Goal: Information Seeking & Learning: Learn about a topic

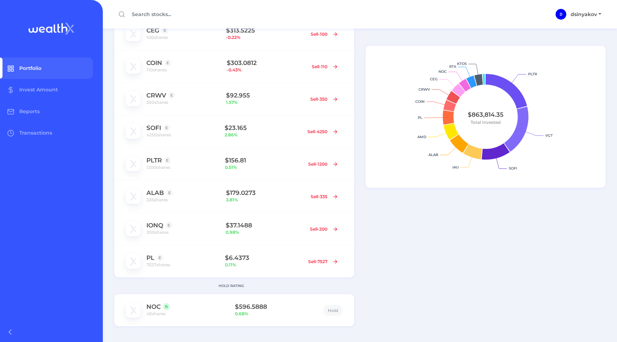
scroll to position [415, 0]
click at [150, 305] on link "NOC" at bounding box center [153, 305] width 14 height 7
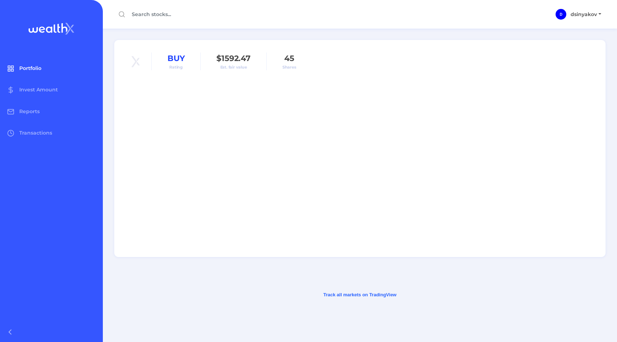
click at [34, 68] on span "Portfolio" at bounding box center [30, 68] width 22 height 6
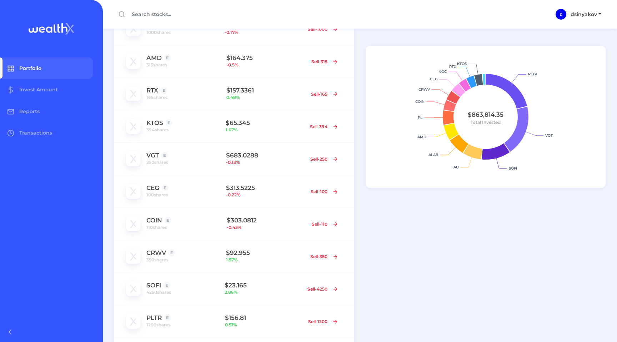
scroll to position [235, 0]
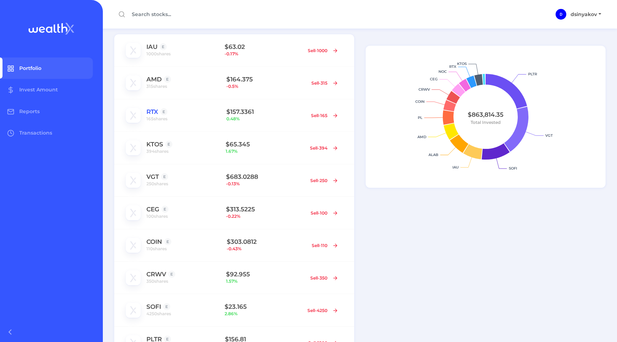
click at [151, 112] on link "RTX" at bounding box center [152, 111] width 12 height 7
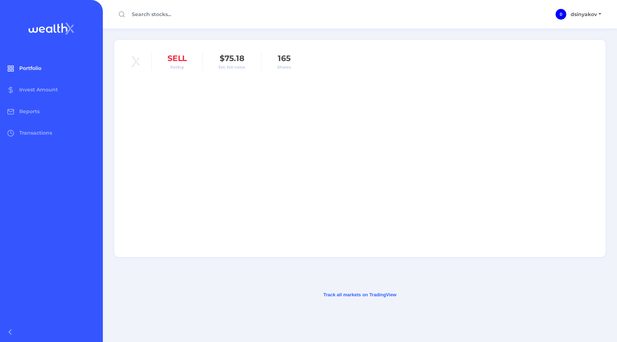
click at [37, 70] on span "Portfolio" at bounding box center [30, 68] width 22 height 6
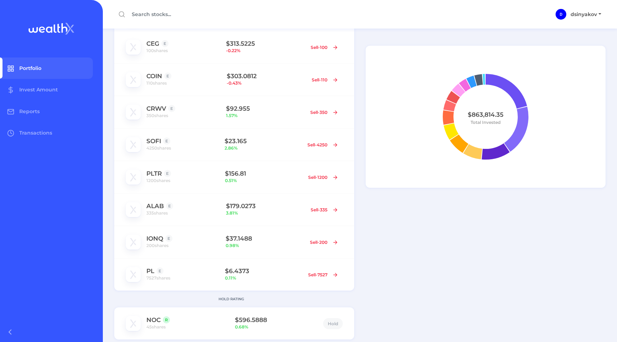
scroll to position [421, 0]
